Goal: Browse casually

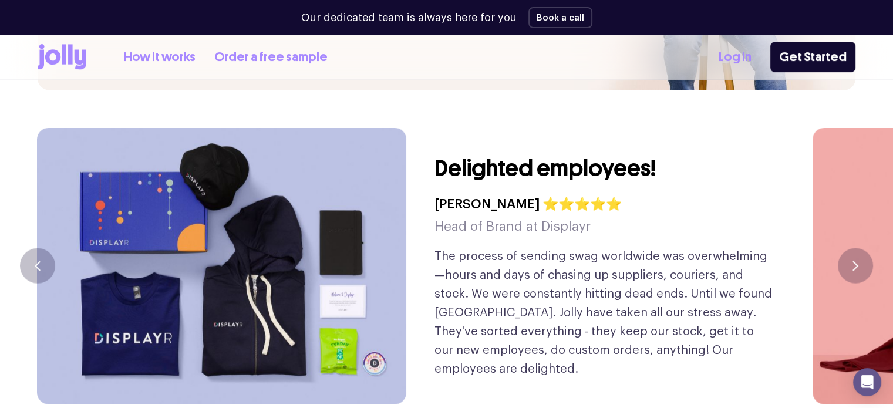
click at [862, 248] on button "button" at bounding box center [855, 265] width 35 height 35
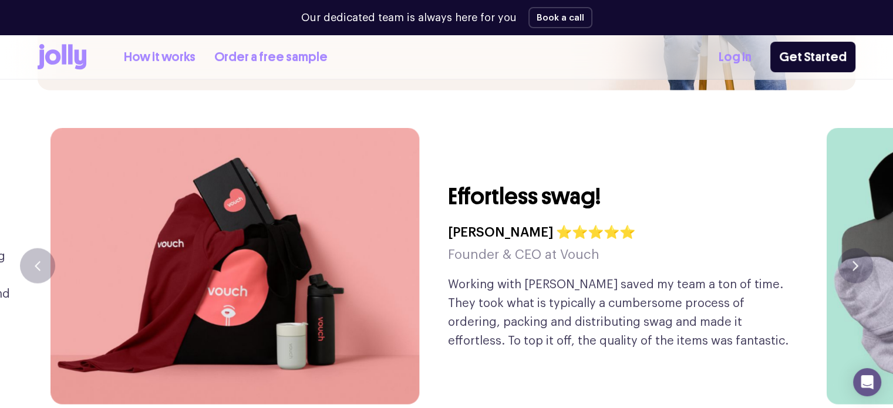
click at [862, 248] on button "button" at bounding box center [855, 265] width 35 height 35
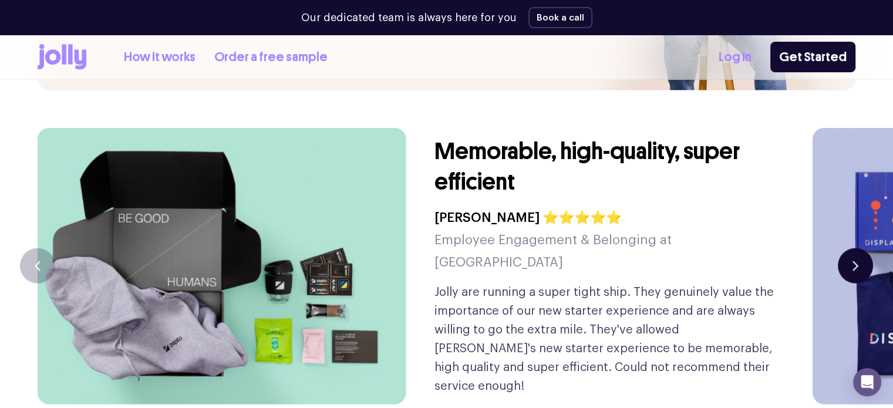
click at [864, 248] on button "button" at bounding box center [855, 265] width 35 height 35
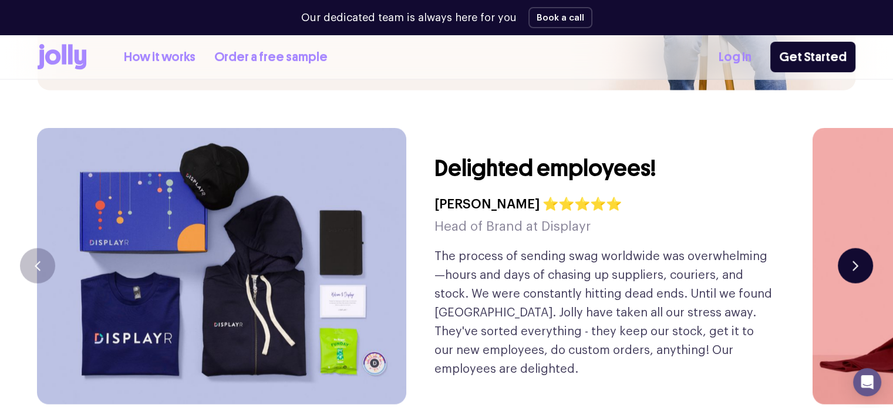
click at [864, 248] on button "button" at bounding box center [855, 265] width 35 height 35
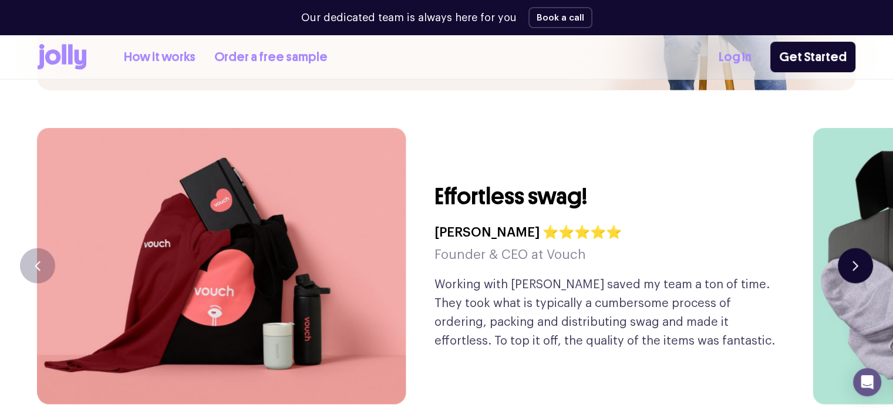
click at [864, 248] on button "button" at bounding box center [855, 265] width 35 height 35
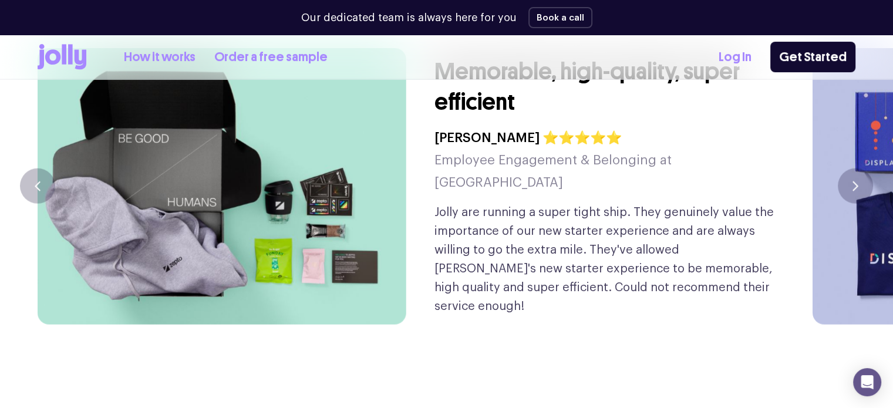
scroll to position [2728, 0]
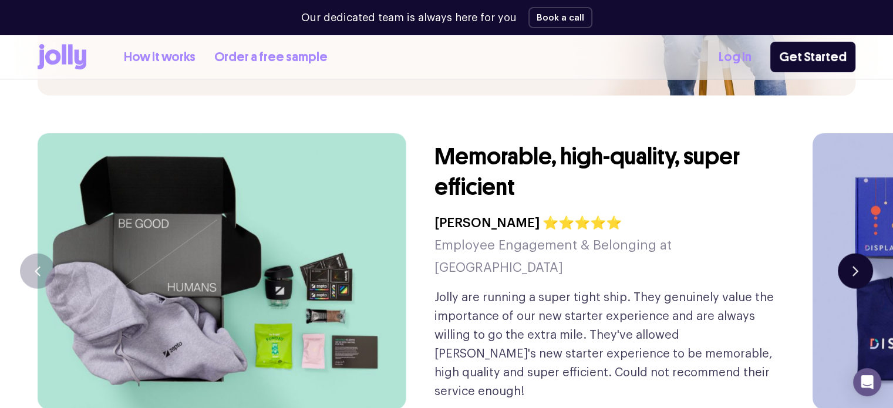
click at [841, 254] on button "button" at bounding box center [855, 271] width 35 height 35
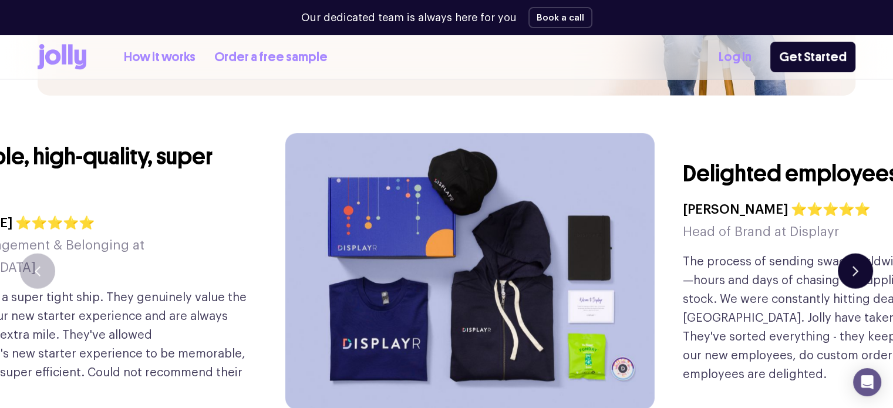
click at [841, 254] on button "button" at bounding box center [855, 271] width 35 height 35
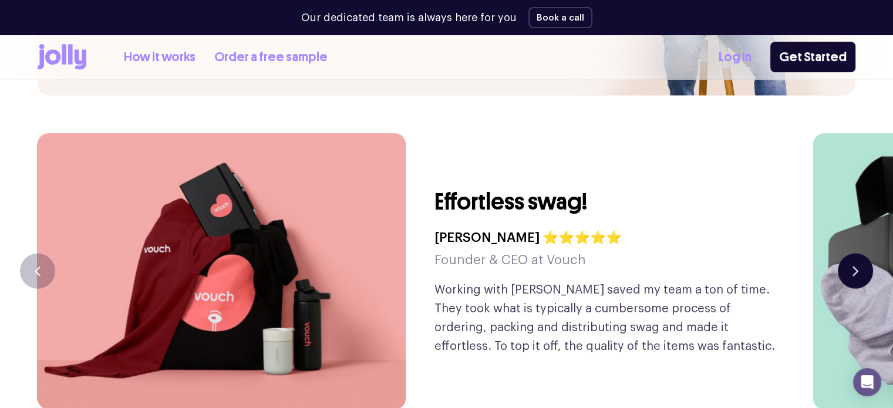
click at [841, 254] on button "button" at bounding box center [855, 271] width 35 height 35
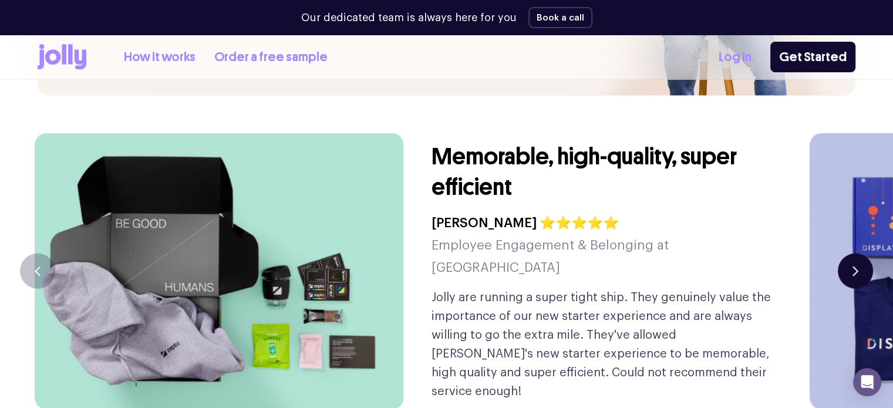
click at [852, 254] on button "button" at bounding box center [855, 271] width 35 height 35
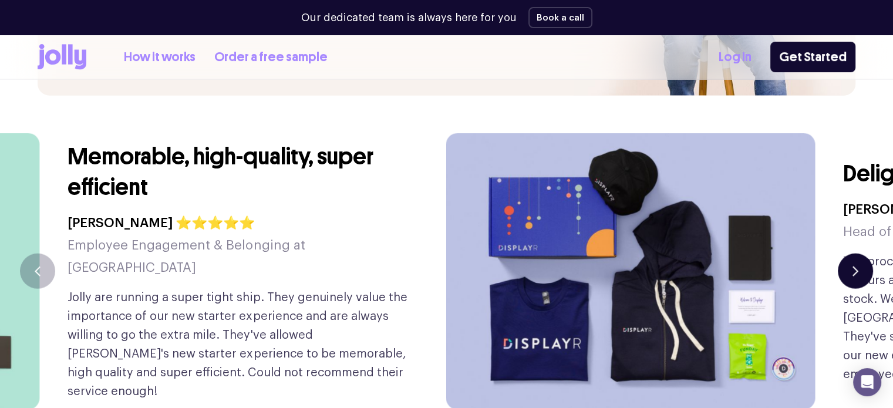
click at [852, 254] on button "button" at bounding box center [855, 271] width 35 height 35
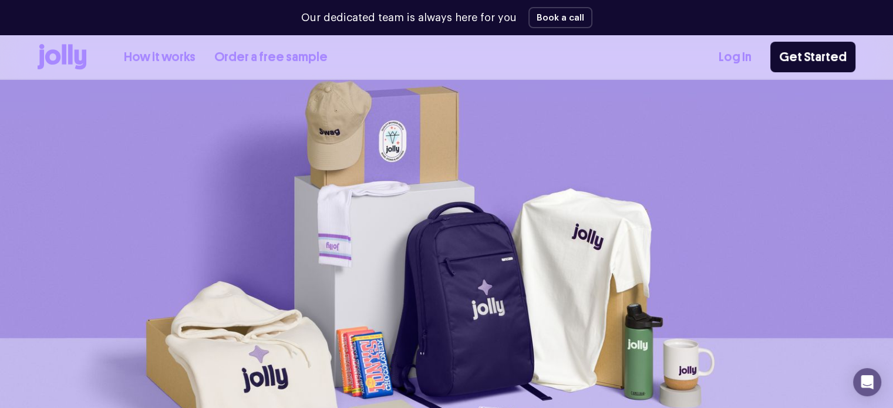
scroll to position [26, 0]
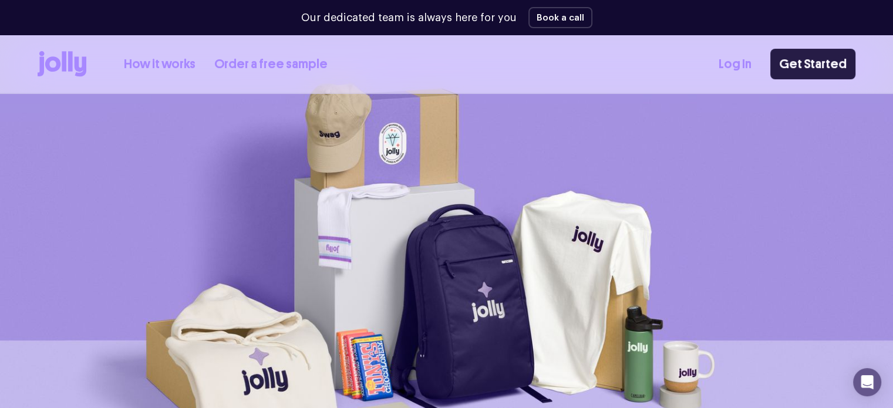
click at [801, 65] on link "Get Started" at bounding box center [813, 64] width 85 height 31
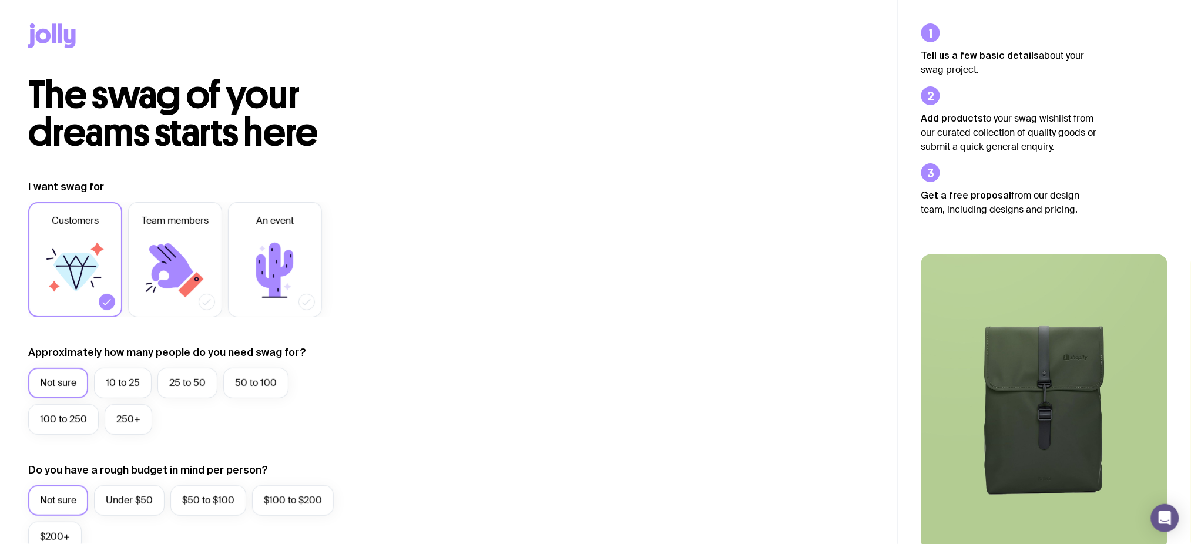
click at [39, 40] on icon at bounding box center [43, 36] width 15 height 15
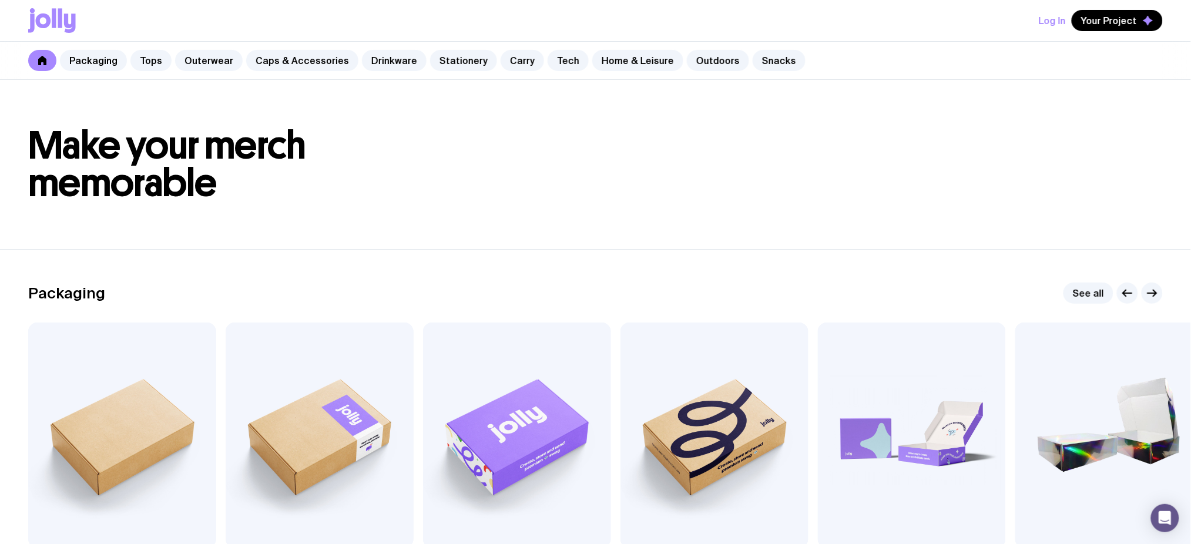
click at [1048, 18] on button "Log In" at bounding box center [1052, 20] width 27 height 21
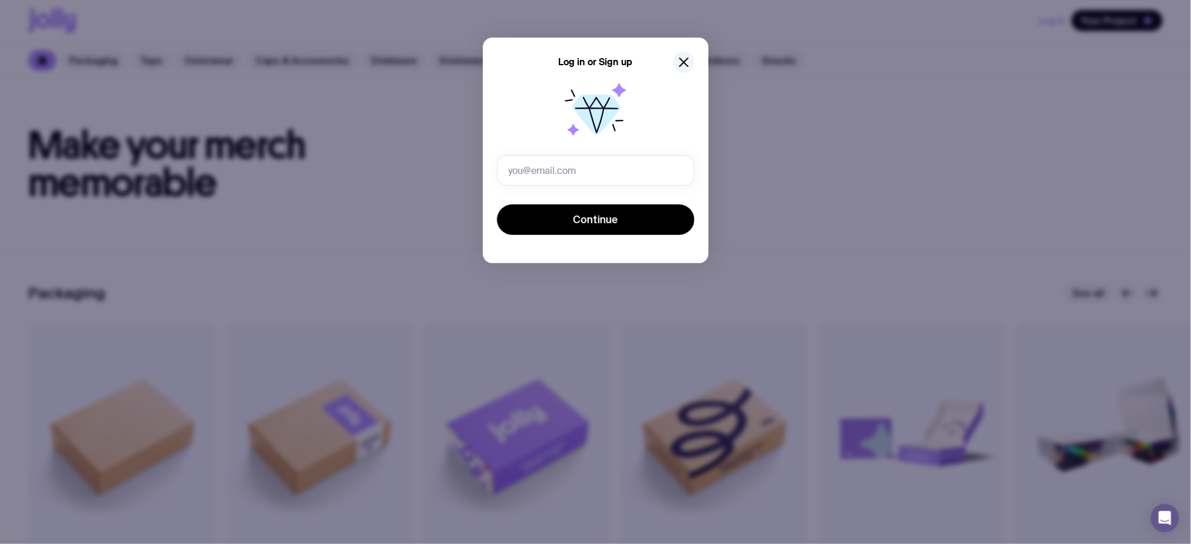
click at [693, 55] on div "Log in or Sign up" at bounding box center [595, 62] width 197 height 21
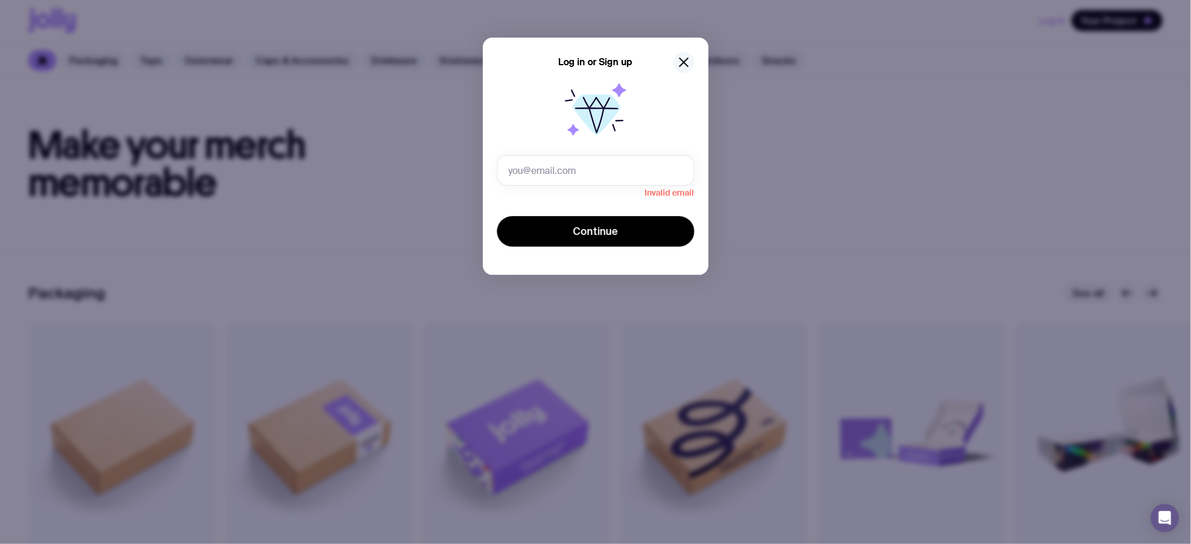
click at [679, 63] on icon "button" at bounding box center [684, 62] width 14 height 14
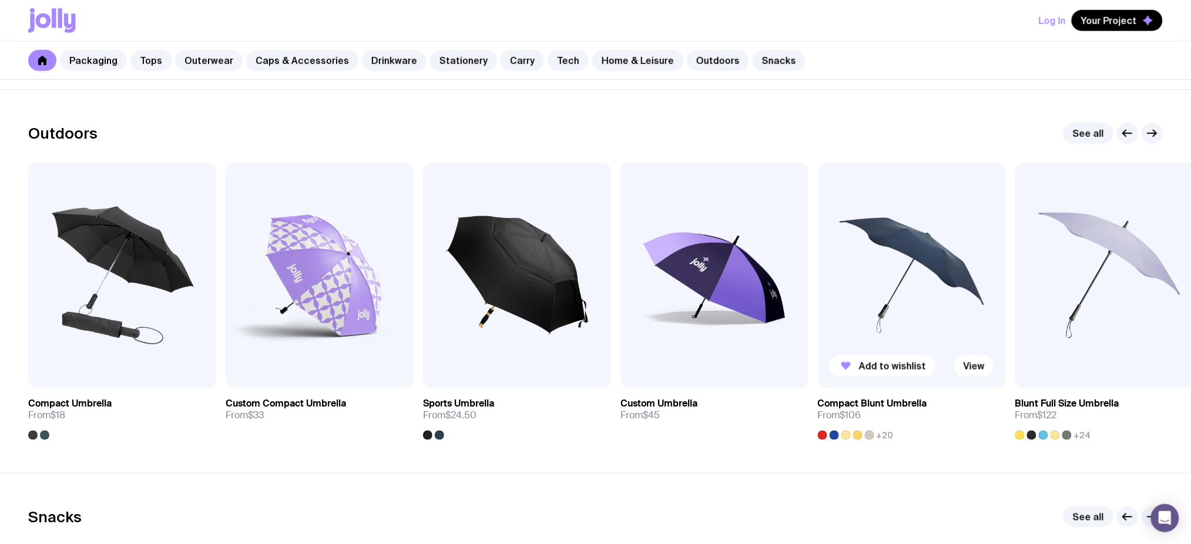
scroll to position [4044, 0]
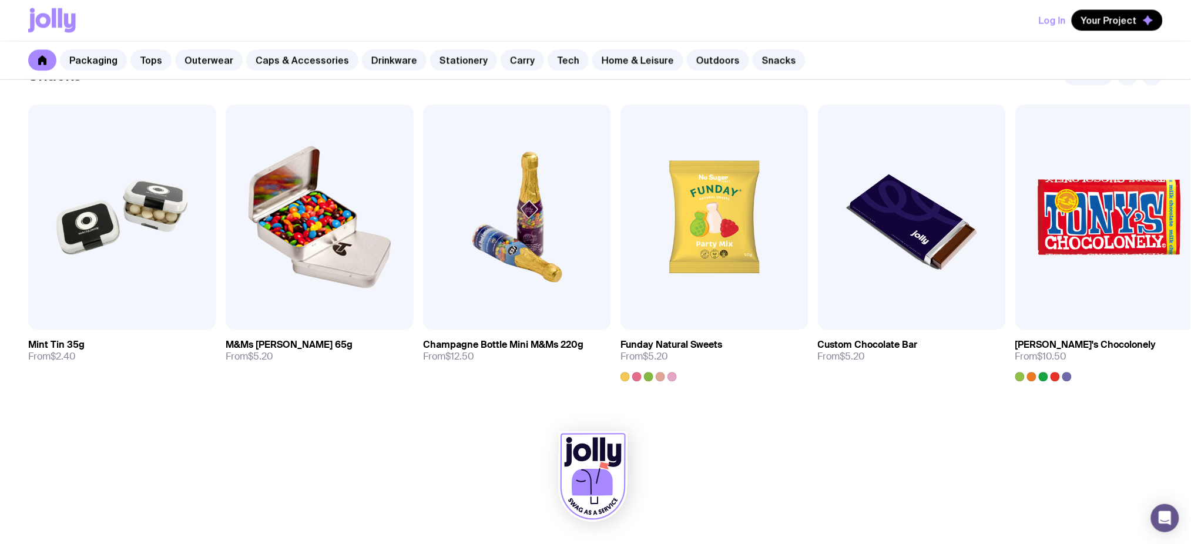
click at [602, 466] on icon at bounding box center [605, 465] width 10 height 7
drag, startPoint x: 603, startPoint y: 482, endPoint x: 497, endPoint y: 436, distance: 115.2
click at [497, 436] on div at bounding box center [595, 479] width 1134 height 129
click at [594, 447] on icon at bounding box center [595, 449] width 5 height 23
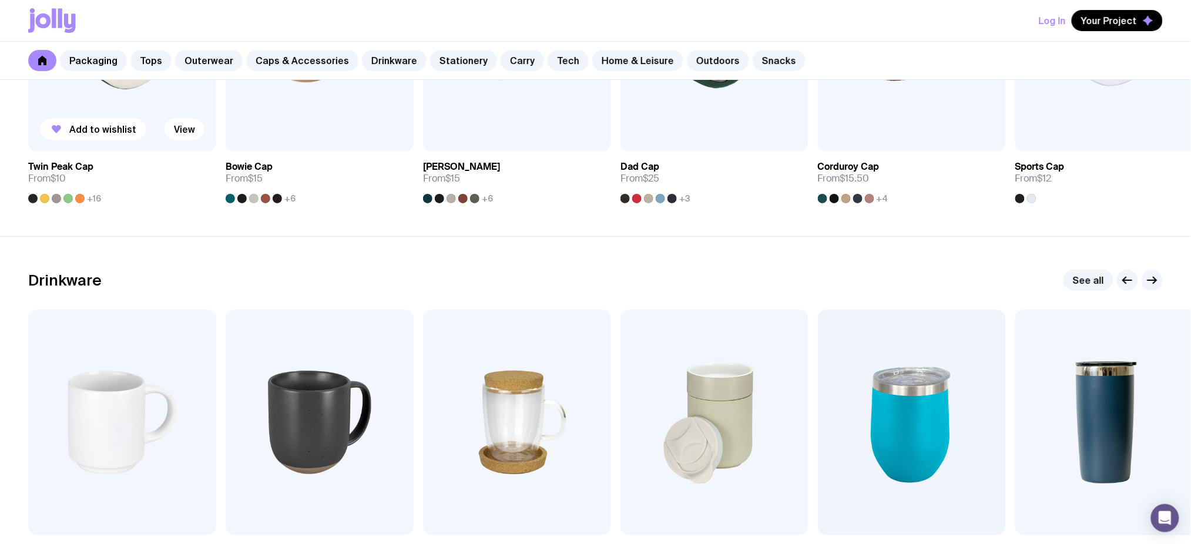
scroll to position [912, 0]
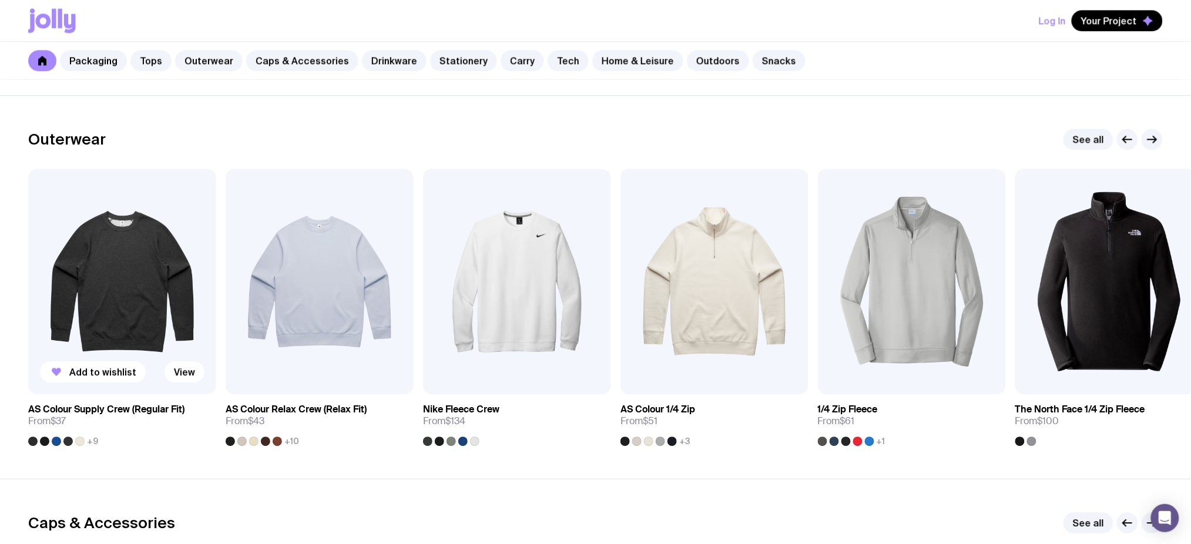
click at [115, 238] on img at bounding box center [122, 282] width 188 height 226
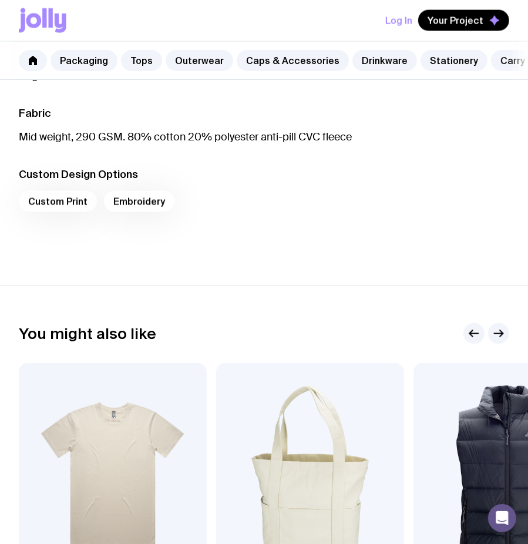
scroll to position [1297, 0]
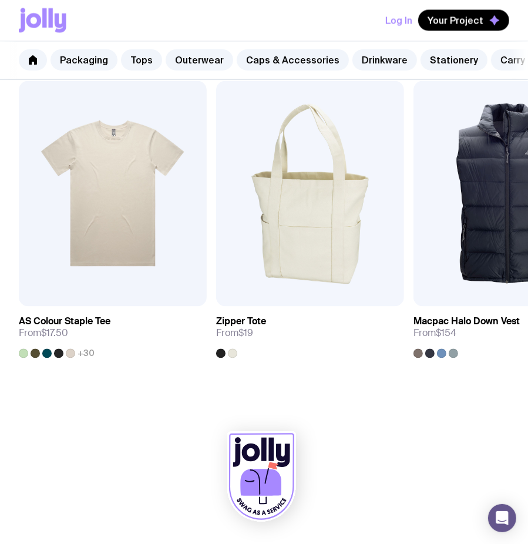
click at [268, 471] on icon at bounding box center [267, 476] width 4 height 16
click at [258, 477] on icon at bounding box center [255, 481] width 11 height 25
click at [51, 22] on icon at bounding box center [51, 17] width 4 height 19
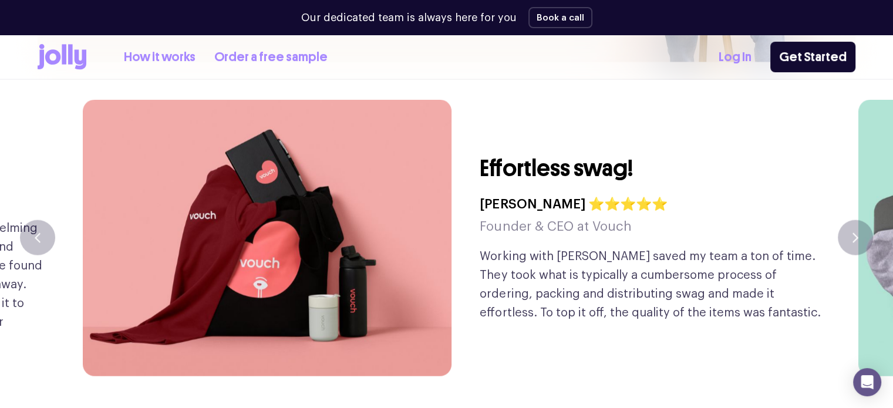
scroll to position [2698, 0]
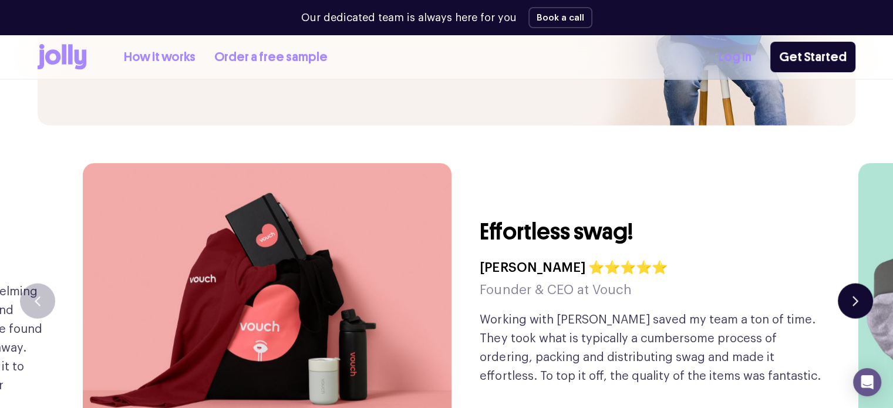
click at [856, 284] on button "button" at bounding box center [855, 301] width 35 height 35
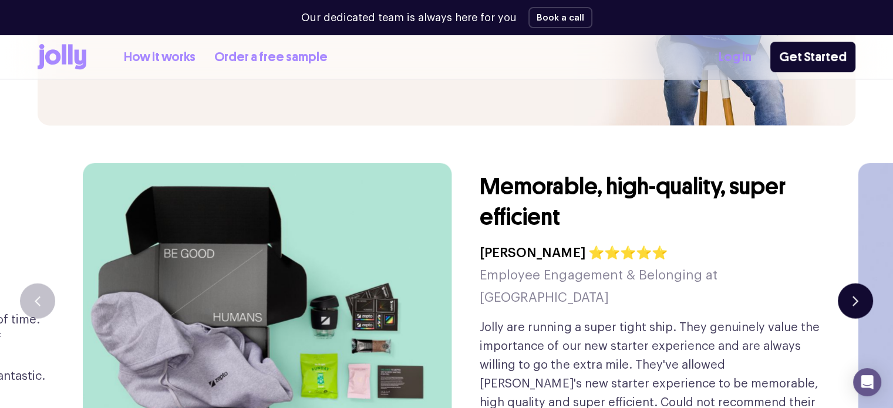
click at [856, 284] on button "button" at bounding box center [855, 301] width 35 height 35
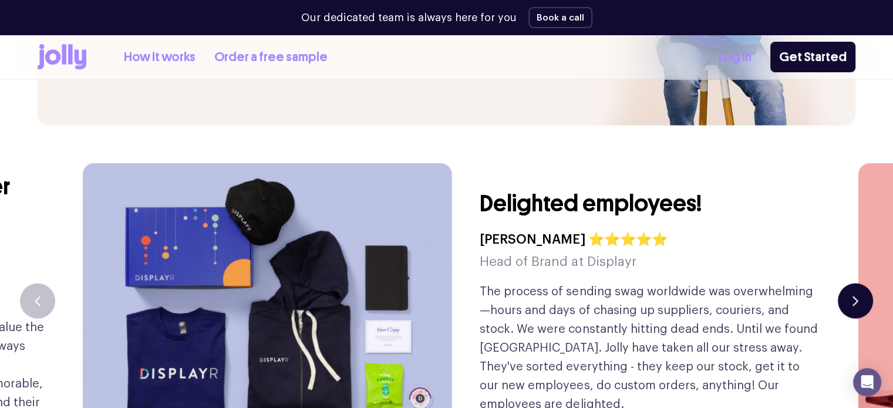
click at [856, 284] on button "button" at bounding box center [855, 301] width 35 height 35
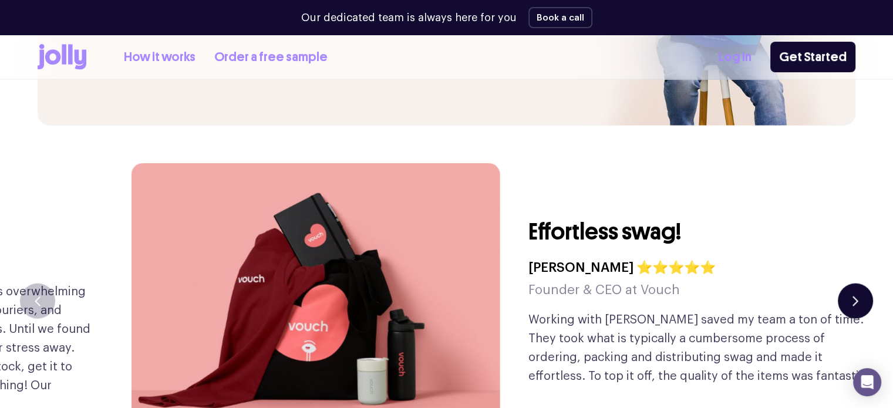
click at [856, 284] on button "button" at bounding box center [855, 301] width 35 height 35
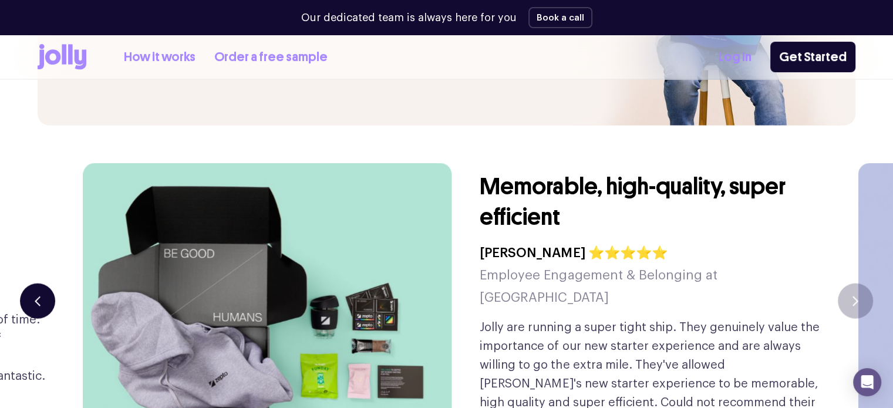
click at [35, 297] on icon "button" at bounding box center [38, 302] width 6 height 10
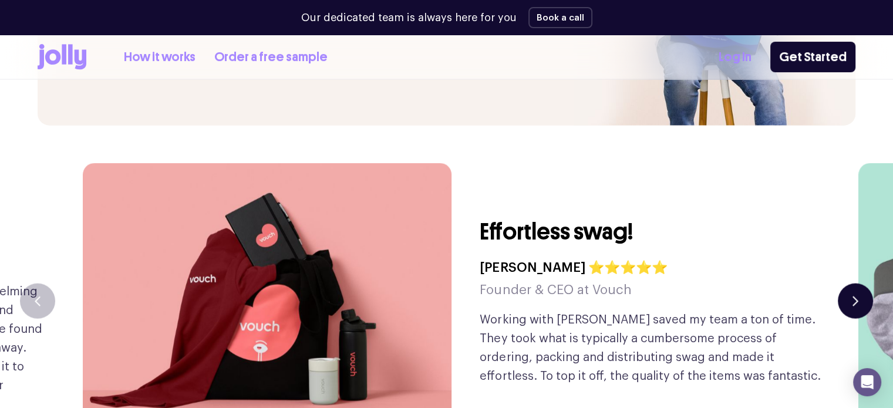
click at [845, 284] on button "button" at bounding box center [855, 301] width 35 height 35
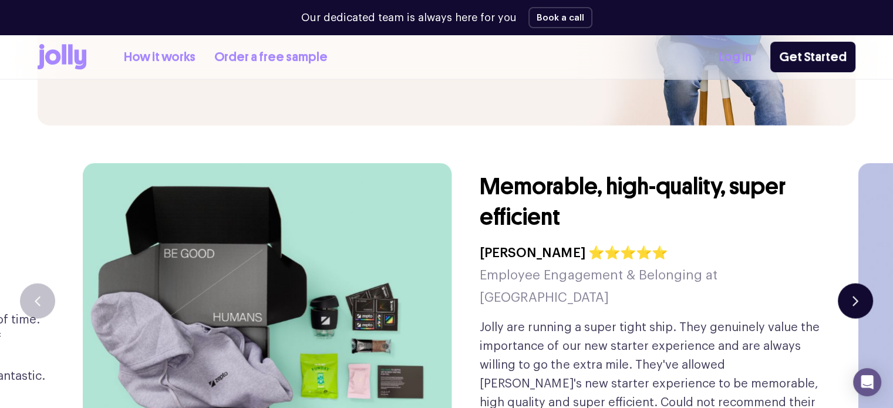
click at [862, 284] on button "button" at bounding box center [855, 301] width 35 height 35
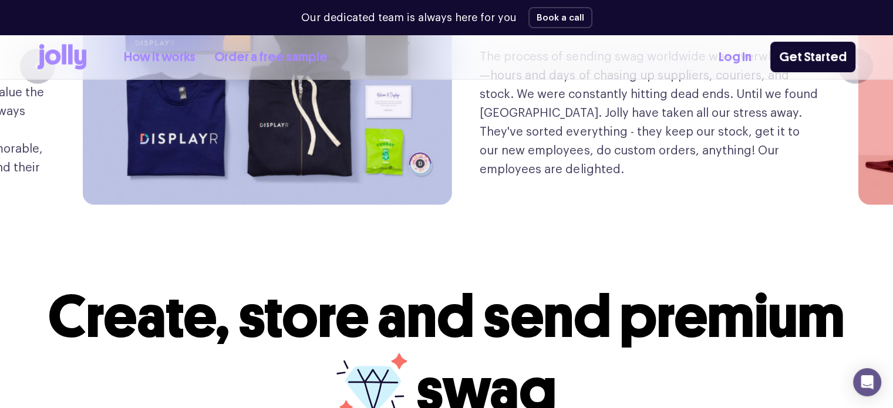
scroll to position [2816, 0]
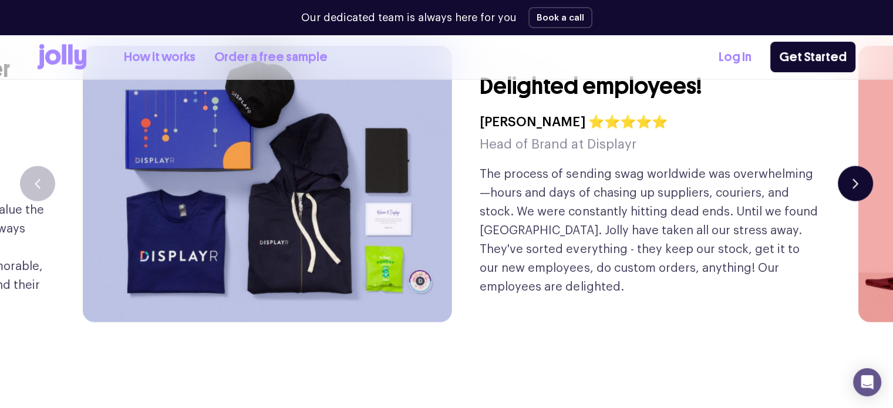
click at [855, 180] on icon "button" at bounding box center [856, 184] width 4 height 8
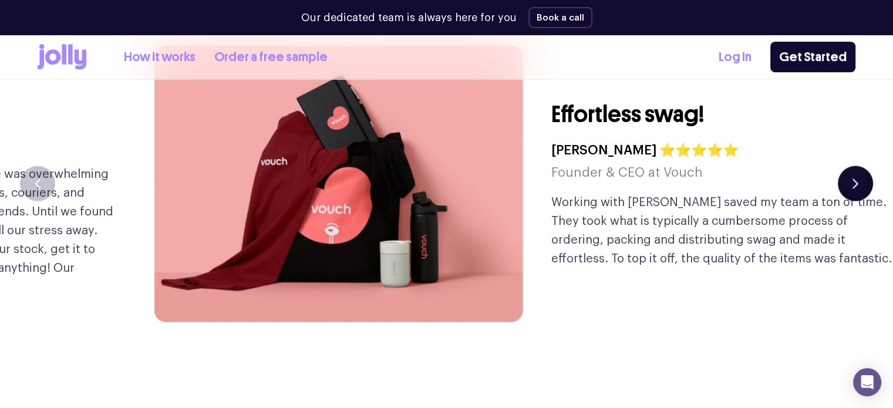
click at [855, 179] on icon "button" at bounding box center [856, 184] width 6 height 10
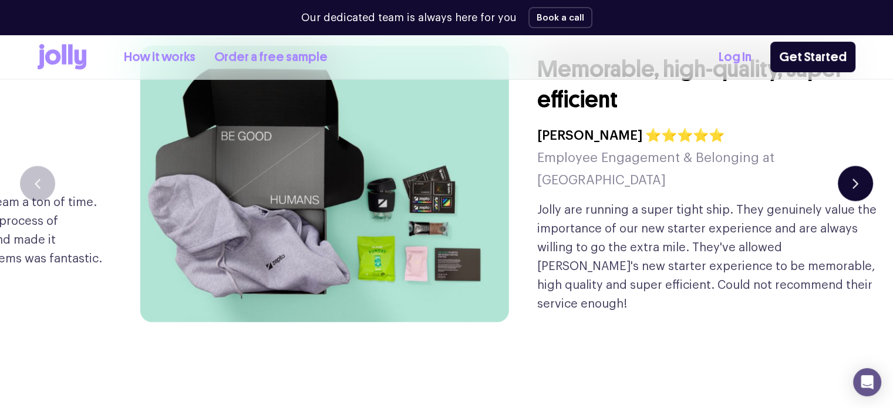
click at [854, 179] on icon "button" at bounding box center [856, 184] width 6 height 10
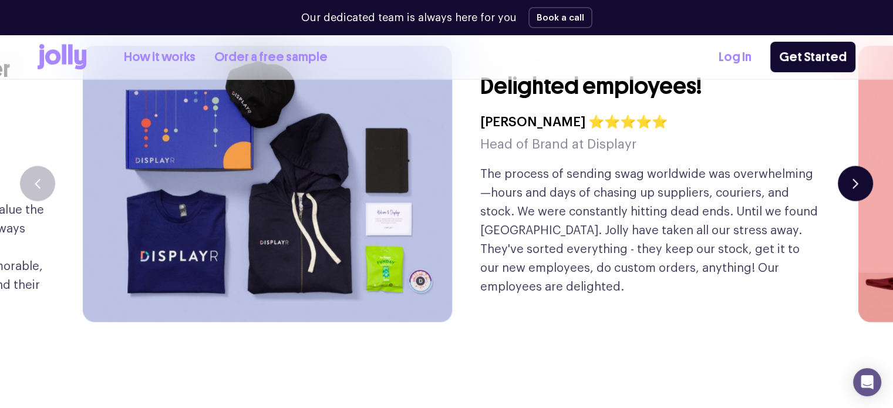
click at [851, 166] on button "button" at bounding box center [855, 183] width 35 height 35
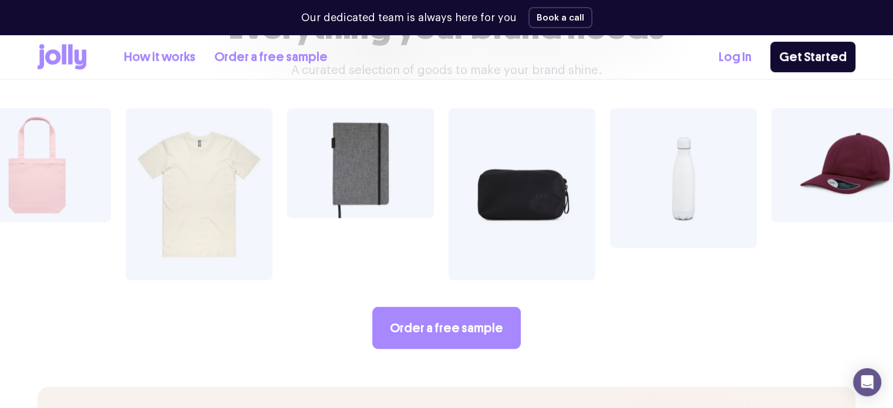
scroll to position [1788, 0]
